Goal: Information Seeking & Learning: Learn about a topic

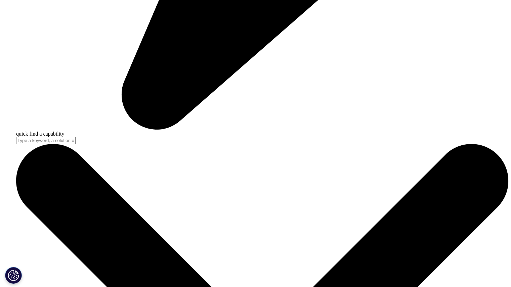
scroll to position [2050, 0]
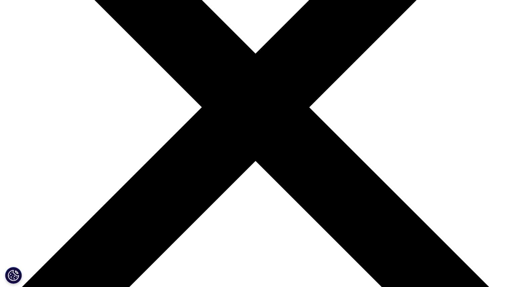
scroll to position [151, 0]
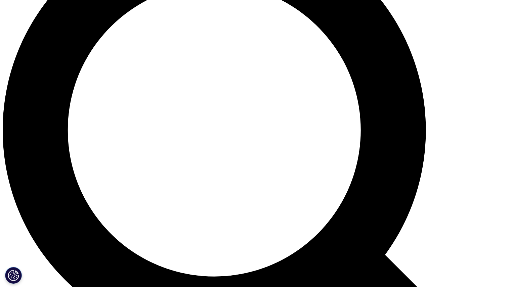
scroll to position [598, 0]
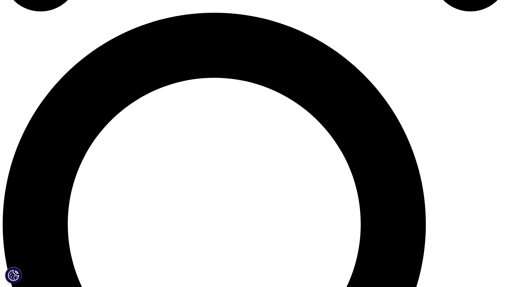
scroll to position [504, 0]
